Goal: Task Accomplishment & Management: Complete application form

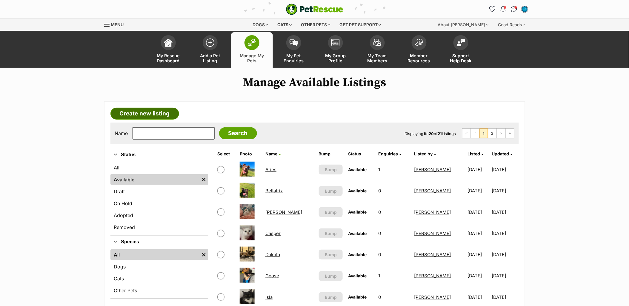
click at [143, 114] on link "Create new listing" at bounding box center [144, 114] width 69 height 12
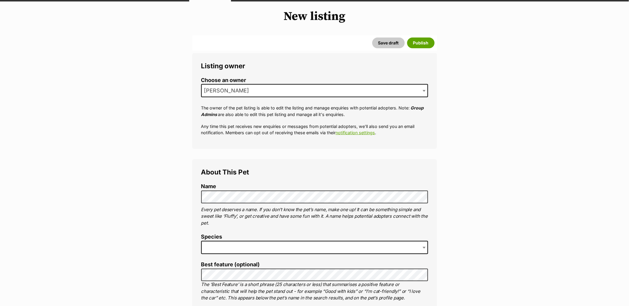
click at [224, 246] on span at bounding box center [314, 247] width 227 height 13
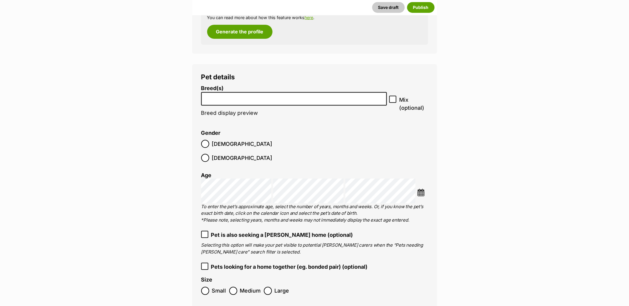
scroll to position [851, 0]
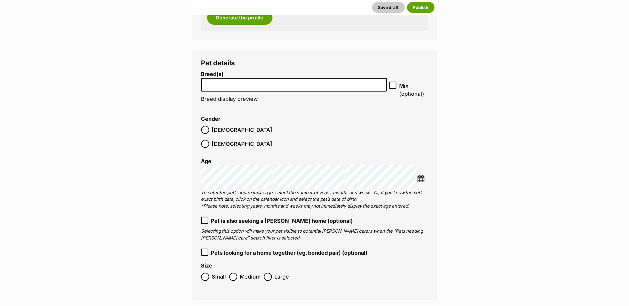
click at [227, 84] on input "search" at bounding box center [294, 83] width 182 height 6
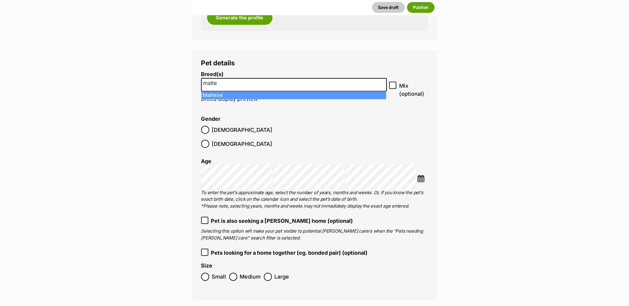
type input "malte"
select select "138"
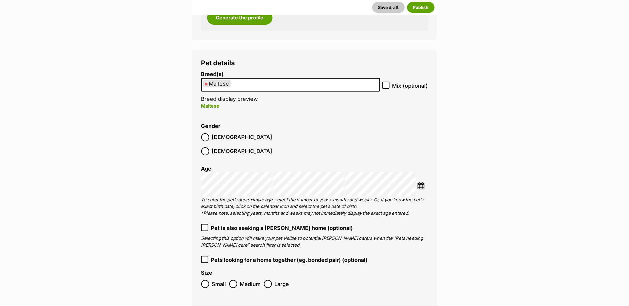
click at [249, 85] on ul "× Maltese" at bounding box center [291, 85] width 178 height 12
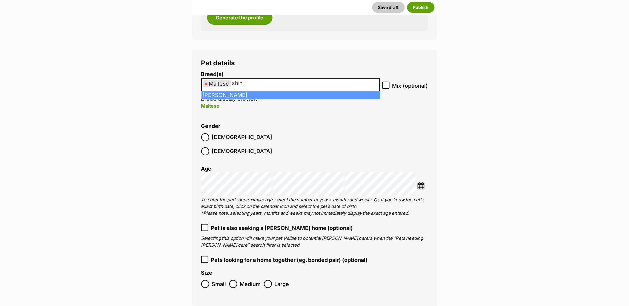
type input "shih"
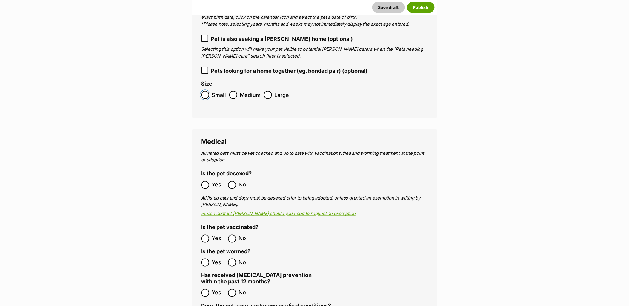
scroll to position [1083, 0]
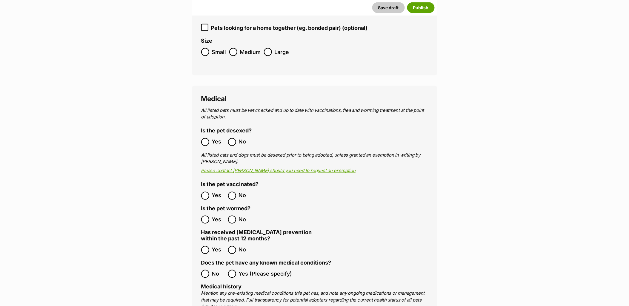
click at [206, 135] on ol "Yes No" at bounding box center [257, 142] width 113 height 14
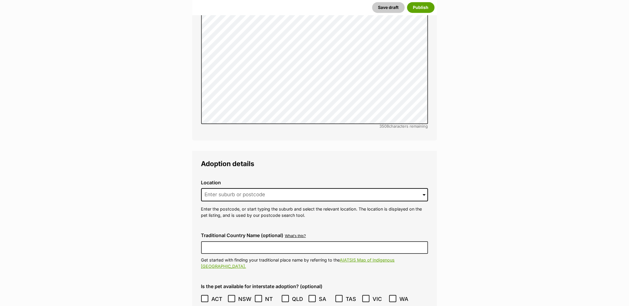
scroll to position [1481, 0]
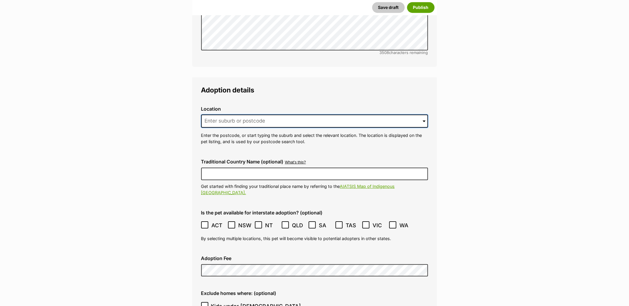
click at [252, 115] on input at bounding box center [314, 121] width 227 height 13
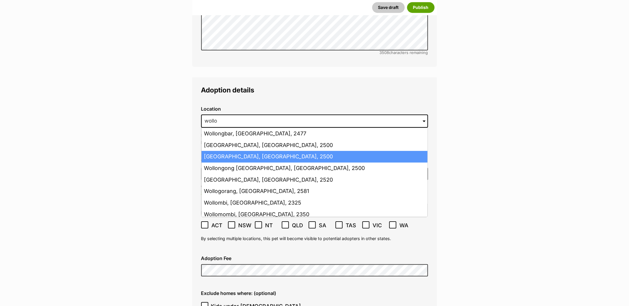
click at [250, 151] on li "Wollongong, New South Wales, 2500" at bounding box center [314, 157] width 226 height 12
type input "Wollongong, New South Wales, 2500"
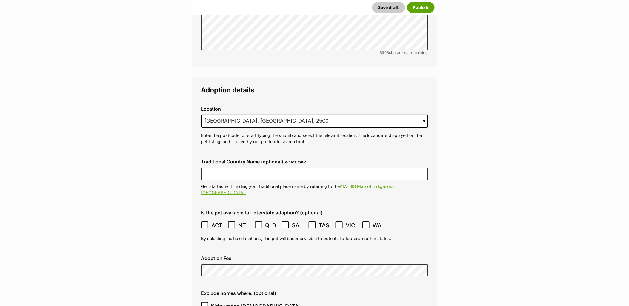
click at [205, 224] on icon at bounding box center [205, 225] width 4 height 3
click at [220, 251] on div "Adoption Fee" at bounding box center [314, 266] width 236 height 30
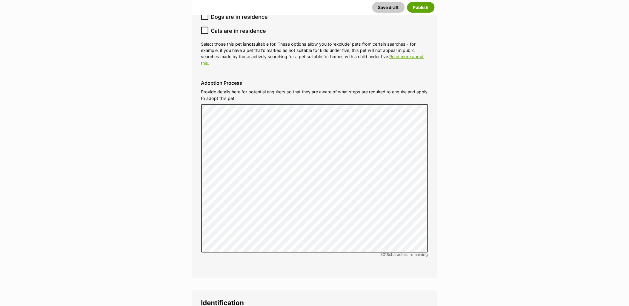
scroll to position [1945, 0]
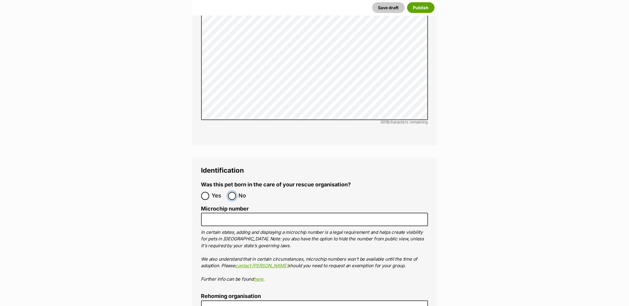
click at [231, 192] on input "No" at bounding box center [232, 196] width 8 height 8
radio input "true"
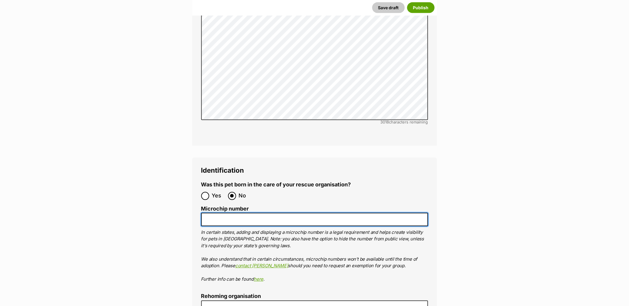
click at [254, 213] on input "Microchip number" at bounding box center [314, 219] width 227 height 13
paste input "991003002180810"
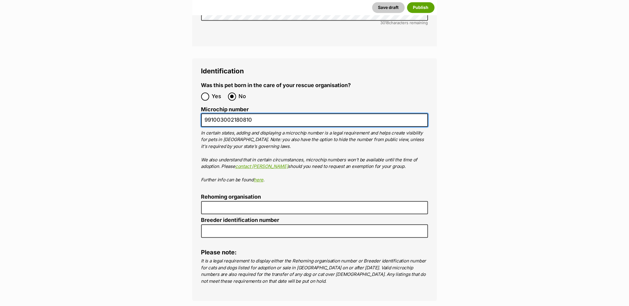
type input "991003002180810"
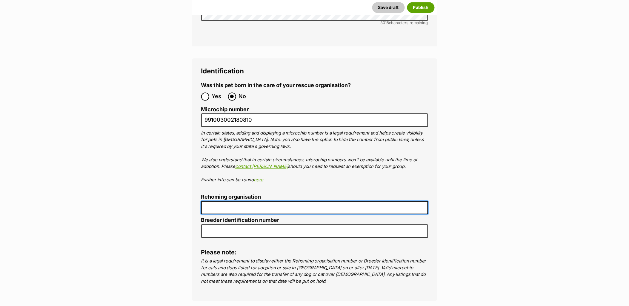
drag, startPoint x: 222, startPoint y: 186, endPoint x: 223, endPoint y: 189, distance: 3.1
click at [222, 201] on input "Rehoming organisation" at bounding box center [314, 207] width 227 height 13
type input "R2510002192"
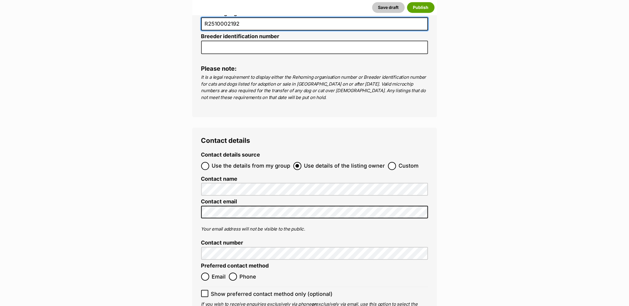
click at [213, 162] on span "Use the details from my group" at bounding box center [251, 166] width 78 height 8
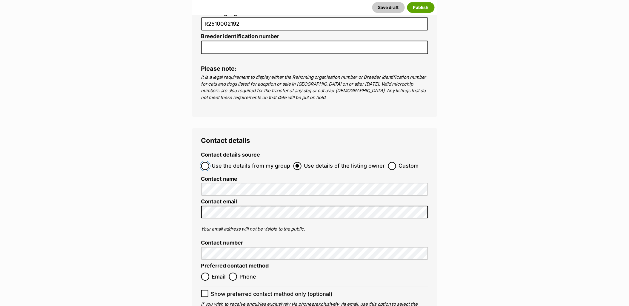
click at [209, 162] on input "Use the details from my group" at bounding box center [205, 166] width 8 height 8
radio input "true"
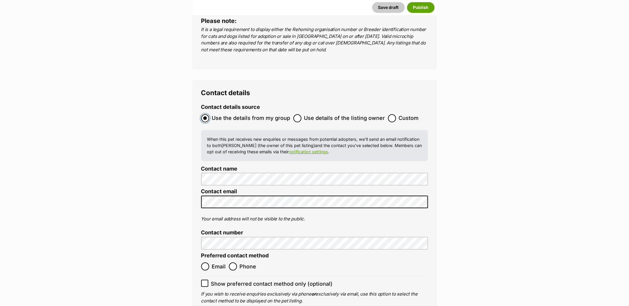
scroll to position [2328, 0]
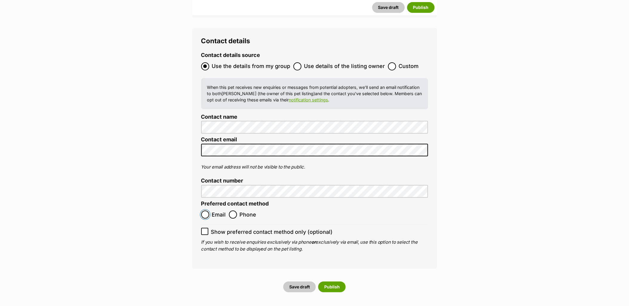
click at [207, 211] on input "Email" at bounding box center [205, 215] width 8 height 8
radio input "true"
click at [209, 228] on label "Show preferred contact method only (optional)" at bounding box center [314, 232] width 227 height 8
click at [208, 228] on input "Show preferred contact method only (optional)" at bounding box center [204, 231] width 7 height 7
checkbox input "true"
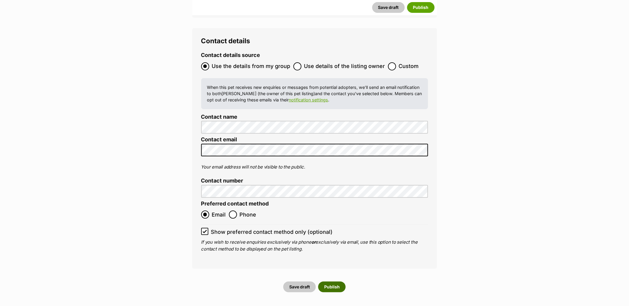
click at [331, 282] on button "Publish" at bounding box center [331, 287] width 27 height 11
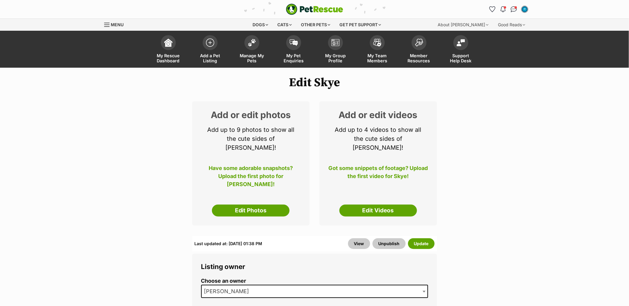
click at [237, 205] on link "Edit Photos" at bounding box center [251, 211] width 78 height 12
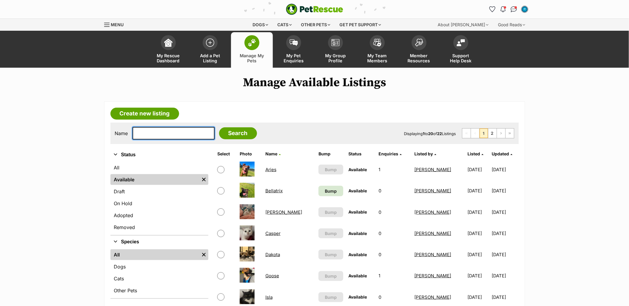
drag, startPoint x: 177, startPoint y: 134, endPoint x: 201, endPoint y: 127, distance: 24.8
click at [177, 134] on input "text" at bounding box center [173, 133] width 82 height 13
type input "lou"
click at [219, 127] on input "Search" at bounding box center [238, 133] width 38 height 12
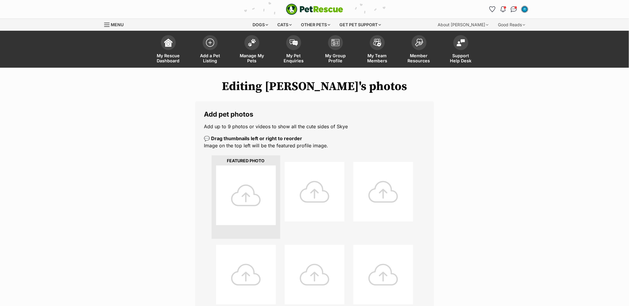
drag, startPoint x: 245, startPoint y: 190, endPoint x: 51, endPoint y: 188, distance: 193.9
click at [245, 190] on div at bounding box center [246, 196] width 60 height 60
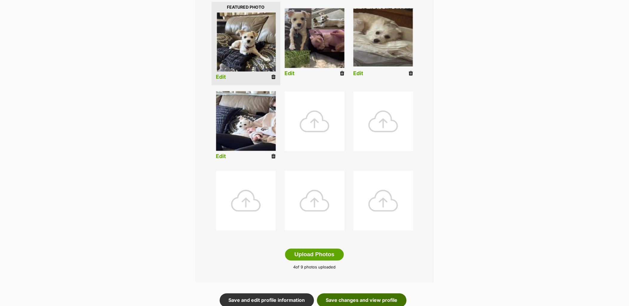
scroll to position [166, 0]
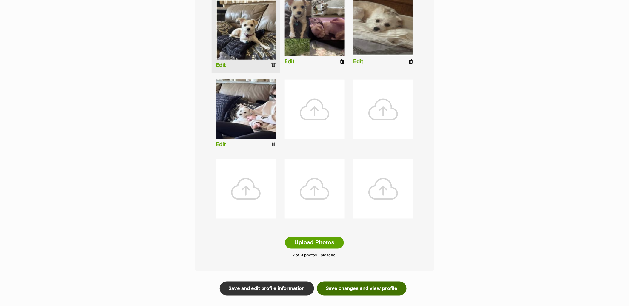
click at [343, 291] on link "Save changes and view profile" at bounding box center [362, 289] width 90 height 14
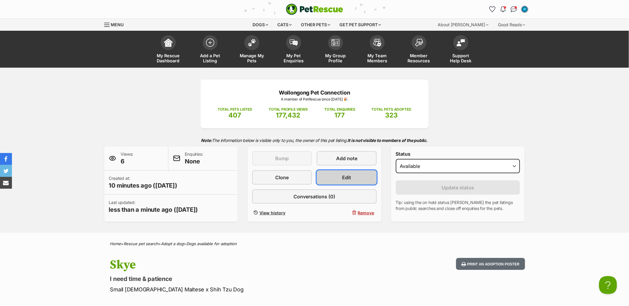
click at [356, 176] on link "Edit" at bounding box center [347, 177] width 60 height 14
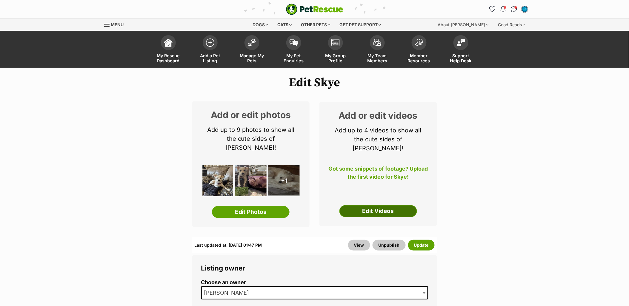
click at [382, 206] on link "Edit Videos" at bounding box center [378, 211] width 78 height 12
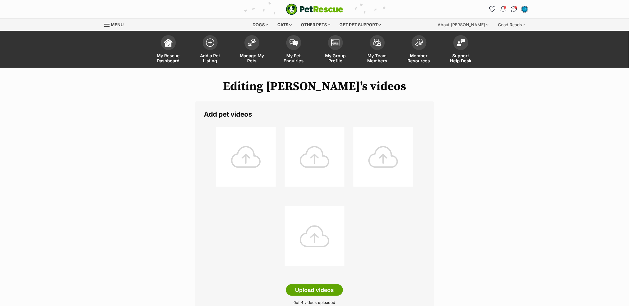
click at [231, 154] on div at bounding box center [246, 157] width 60 height 60
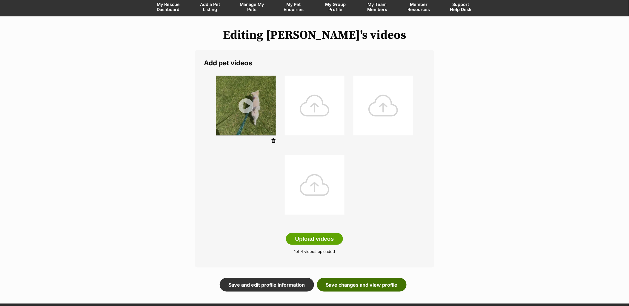
scroll to position [66, 0]
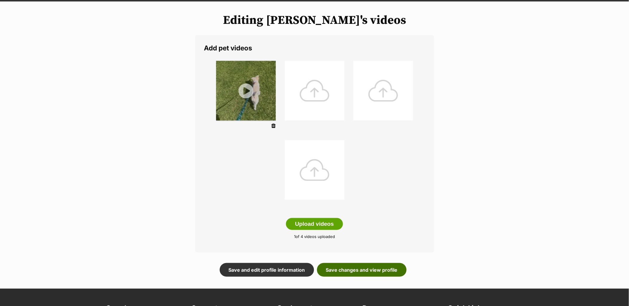
click at [356, 272] on link "Save changes and view profile" at bounding box center [362, 270] width 90 height 14
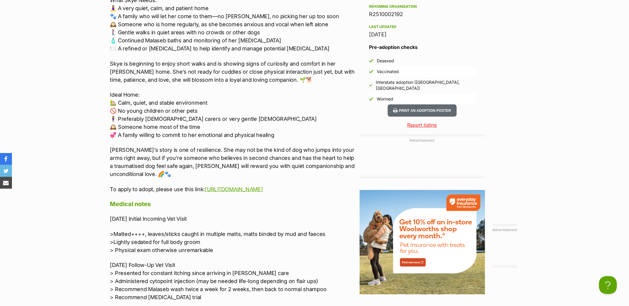
scroll to position [762, 0]
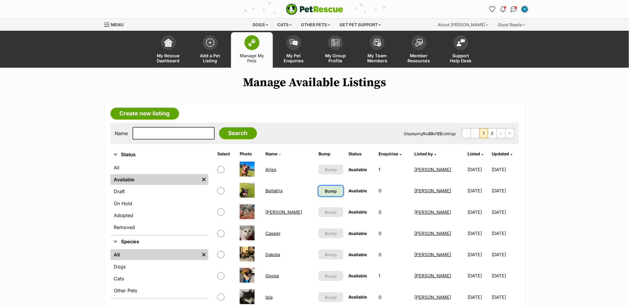
click at [325, 192] on span "Bump" at bounding box center [331, 191] width 12 height 6
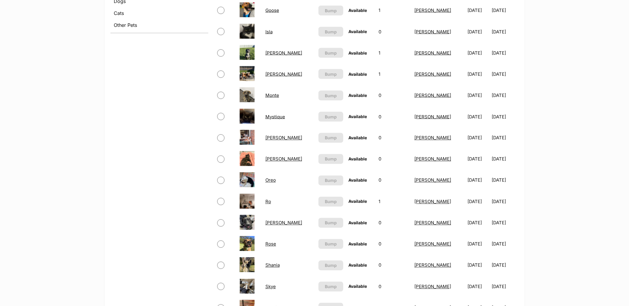
scroll to position [331, 0]
